Goal: Navigation & Orientation: Find specific page/section

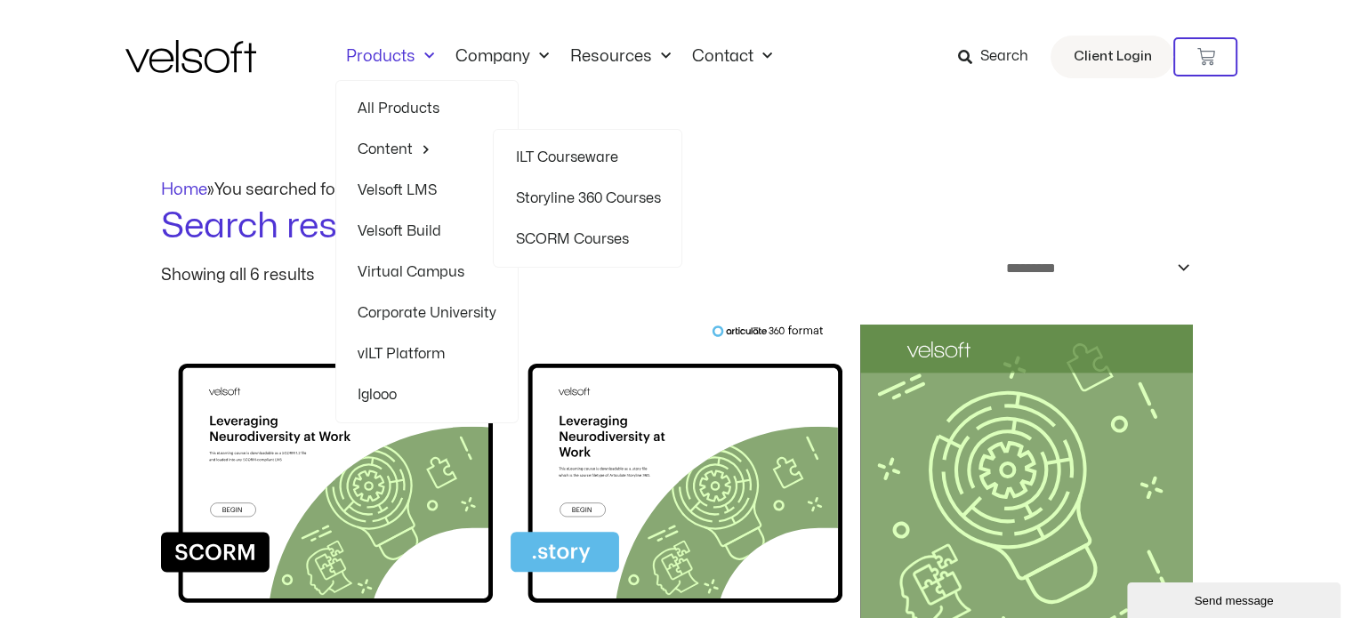
click at [562, 149] on link "ILT Courseware" at bounding box center [587, 157] width 145 height 41
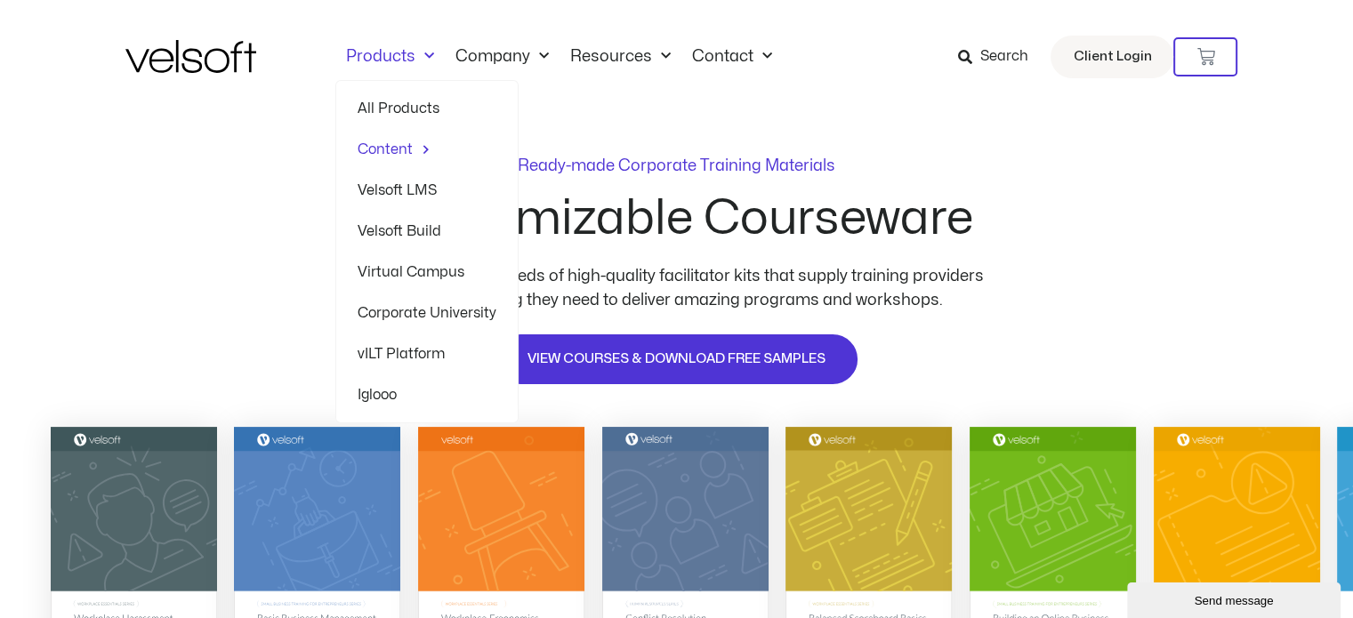
click at [392, 52] on link "Products" at bounding box center [389, 57] width 109 height 20
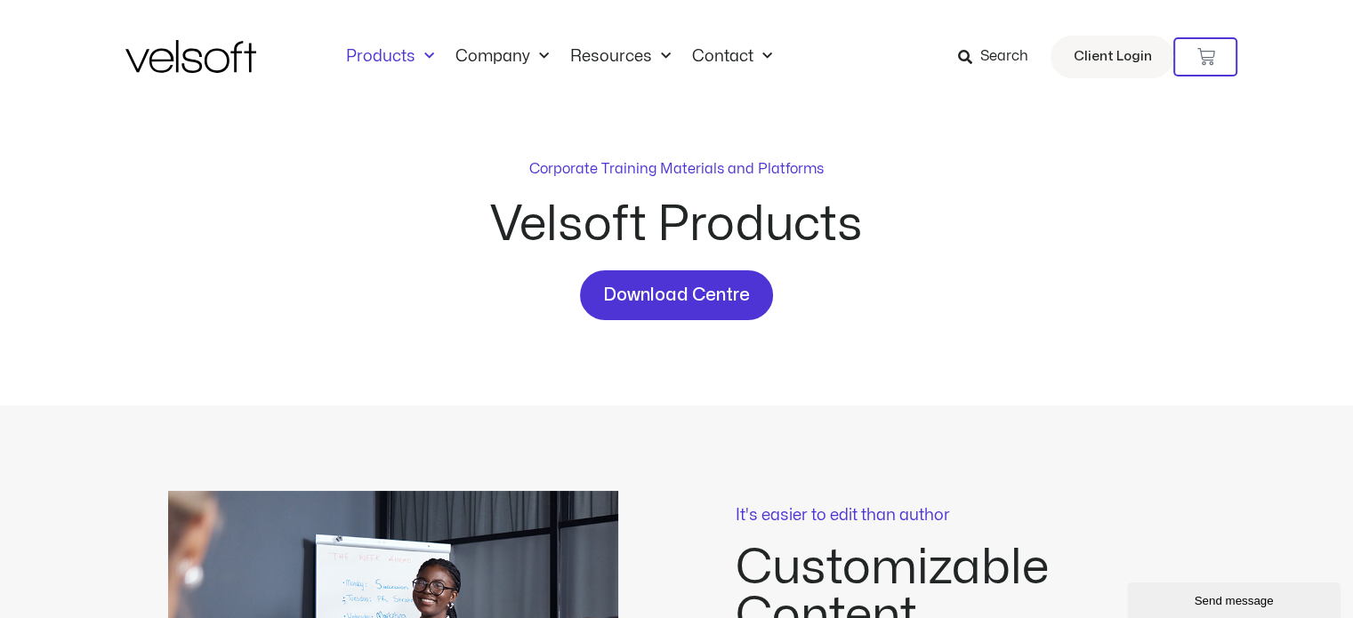
click at [214, 56] on img at bounding box center [190, 56] width 131 height 33
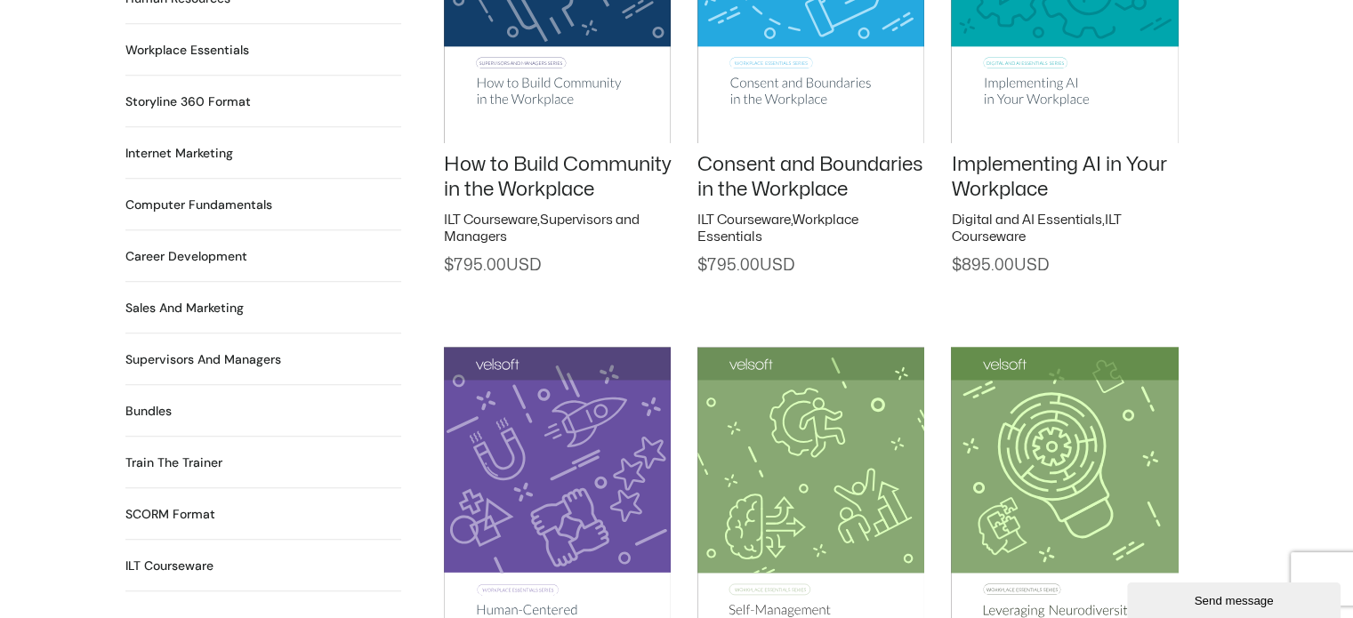
scroll to position [1513, 0]
